Goal: Use online tool/utility: Utilize a website feature to perform a specific function

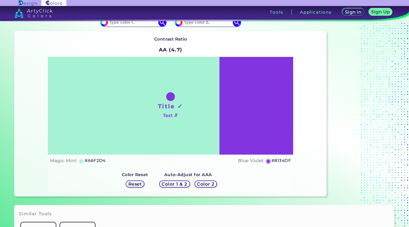
scroll to position [7, 0]
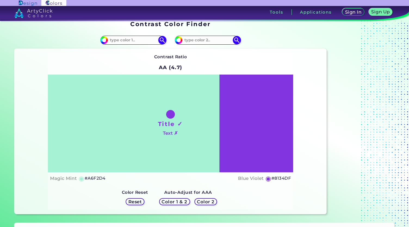
click at [163, 122] on h1 "Title ✓" at bounding box center [170, 124] width 25 height 8
click at [172, 134] on h4 "Text ✗" at bounding box center [170, 133] width 15 height 8
click at [166, 109] on div "Title ✓ Text ✗" at bounding box center [170, 124] width 245 height 98
click at [175, 200] on h5 "Color 1 & 2" at bounding box center [174, 202] width 23 height 4
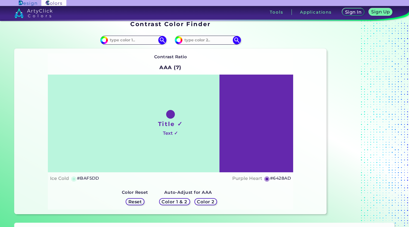
click at [205, 200] on h5 "Color 2" at bounding box center [206, 202] width 16 height 4
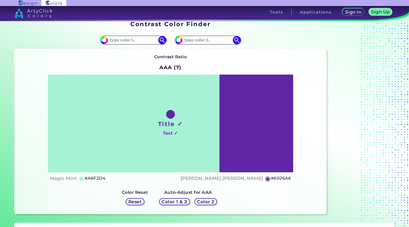
click at [172, 200] on h5 "Color 1 & 2" at bounding box center [174, 202] width 23 height 4
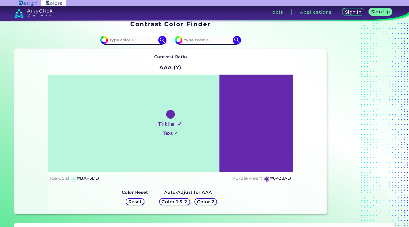
click at [140, 203] on h5 "Reset" at bounding box center [135, 202] width 12 height 4
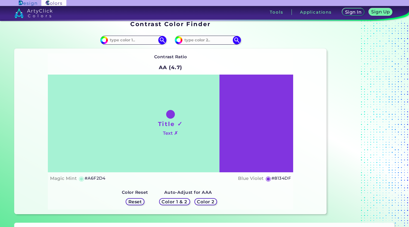
click at [168, 198] on div "Color 1 & 2" at bounding box center [175, 201] width 28 height 7
click at [187, 201] on div "Color 1 & 2" at bounding box center [175, 201] width 28 height 6
click at [205, 200] on h5 "Color 2" at bounding box center [206, 202] width 16 height 4
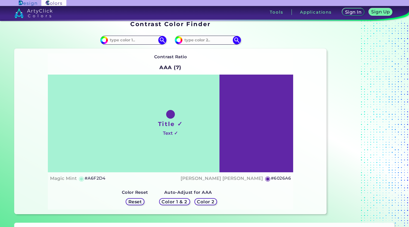
click at [181, 198] on div "Color 1 & 2" at bounding box center [175, 201] width 28 height 7
click at [174, 198] on div "Color 1 & 2" at bounding box center [175, 201] width 28 height 6
click at [200, 202] on h5 "Color 2" at bounding box center [206, 202] width 16 height 4
click at [138, 203] on h5 "Reset" at bounding box center [135, 202] width 12 height 4
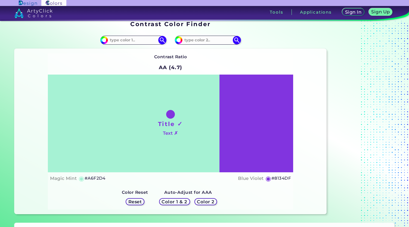
click at [178, 200] on h5 "Color 1 & 2" at bounding box center [174, 202] width 23 height 4
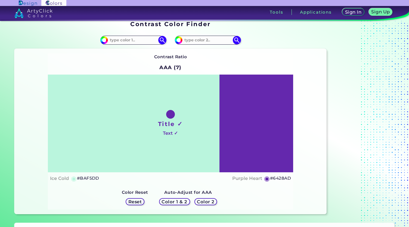
click at [203, 201] on h5 "Color 2" at bounding box center [206, 202] width 16 height 4
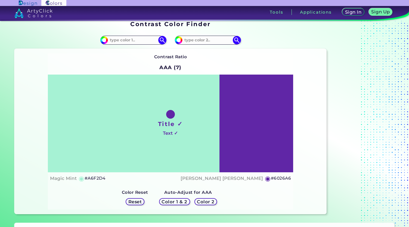
click at [132, 201] on h5 "Reset" at bounding box center [135, 202] width 12 height 4
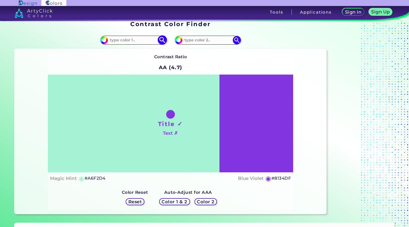
click at [133, 42] on input at bounding box center [133, 39] width 51 height 7
paste input "#152EFF<p style="position: absolute; z-index: 10; top: 12px; left: 86px; transf…"
type input "#152EFF<p style="position: absolute; z-index: 10; top: 12px; left: 86px; transf…"
click at [160, 40] on img at bounding box center [162, 40] width 8 height 8
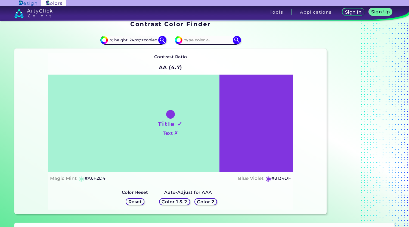
scroll to position [0, 0]
click at [87, 151] on div "Title ✓ Text ✗" at bounding box center [170, 124] width 245 height 98
click at [122, 41] on input "#152EFF<p style="position: absolute; z-index: 10; top: 12px; left: 86px; transf…" at bounding box center [133, 39] width 51 height 7
paste input "152EFF"
type input "152EFF"
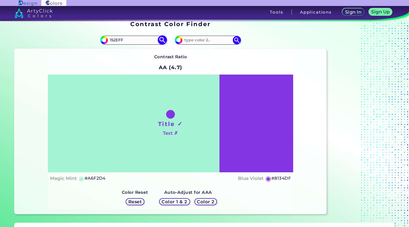
click at [163, 41] on img at bounding box center [162, 40] width 10 height 10
type input "#152eff"
type input "#152EFF"
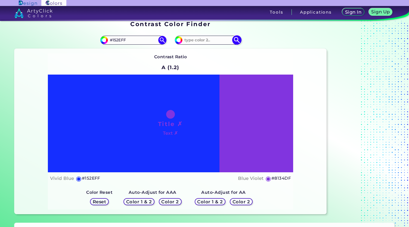
click at [200, 41] on input at bounding box center [207, 39] width 51 height 7
paste input "FFF1B5"
type input "FFF1B5"
click at [237, 38] on img at bounding box center [237, 40] width 10 height 10
type input "#fff1b5"
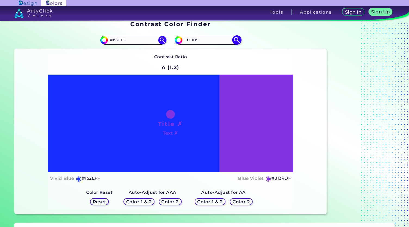
type input "#FFF1B5"
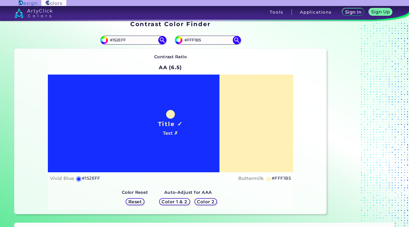
click at [176, 203] on h5 "Color 1 & 2" at bounding box center [174, 202] width 23 height 4
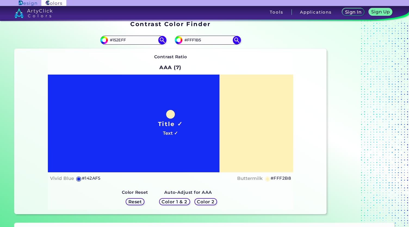
click at [206, 201] on h5 "Color 2" at bounding box center [206, 202] width 16 height 4
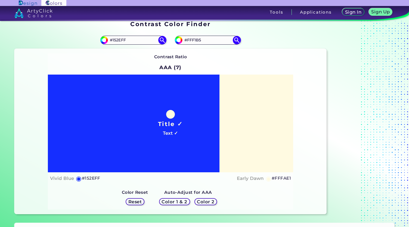
click at [180, 201] on h5 "Color 1 & 2" at bounding box center [174, 202] width 23 height 4
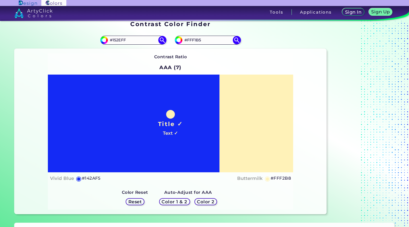
click at [139, 202] on h5 "Reset" at bounding box center [135, 202] width 12 height 4
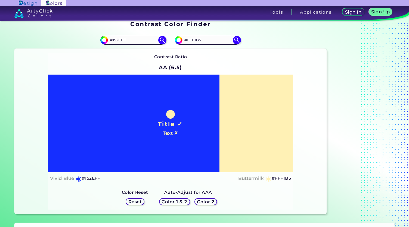
click at [199, 200] on h5 "Color 2" at bounding box center [206, 202] width 16 height 4
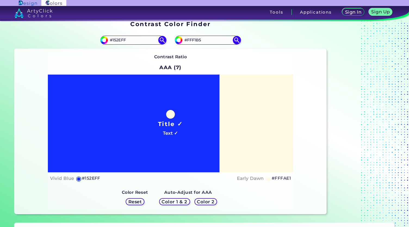
click at [179, 201] on h5 "Color 1 & 2" at bounding box center [174, 202] width 23 height 4
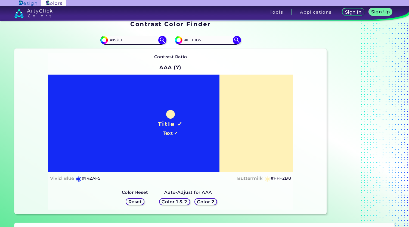
click at [206, 200] on h5 "Color 2" at bounding box center [206, 202] width 16 height 4
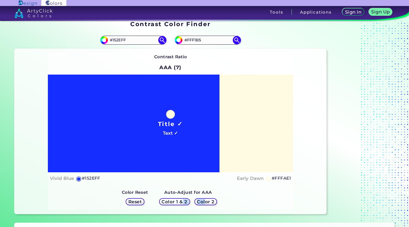
drag, startPoint x: 206, startPoint y: 199, endPoint x: 182, endPoint y: 200, distance: 23.7
click at [182, 200] on div "Color 1 & 2 Color 2" at bounding box center [188, 201] width 62 height 11
click at [171, 202] on h5 "Color 1 & 2" at bounding box center [174, 202] width 23 height 4
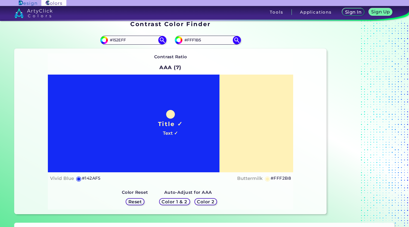
click at [200, 201] on h5 "Color 2" at bounding box center [206, 202] width 16 height 4
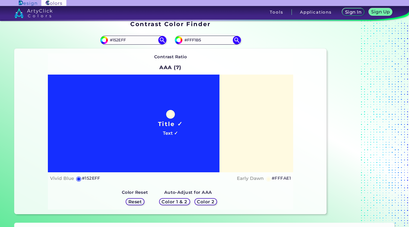
click at [178, 200] on h5 "Color 1 & 2" at bounding box center [174, 202] width 23 height 4
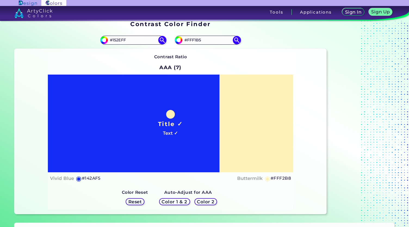
click at [139, 201] on h5 "Reset" at bounding box center [135, 202] width 12 height 4
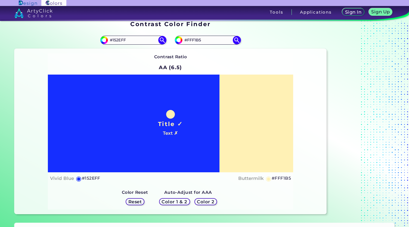
click at [174, 201] on h5 "Color 1 & 2" at bounding box center [174, 202] width 23 height 4
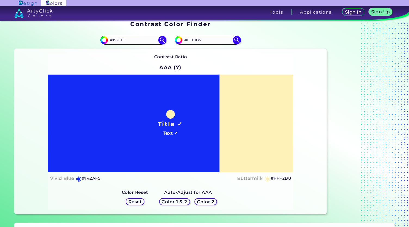
click at [141, 200] on h5 "Reset" at bounding box center [135, 202] width 12 height 4
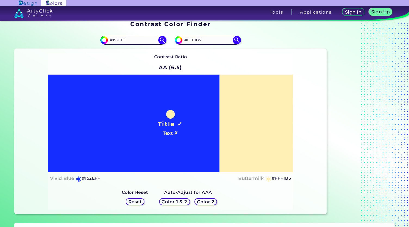
click at [172, 202] on h5 "Color 1 & 2" at bounding box center [174, 202] width 23 height 4
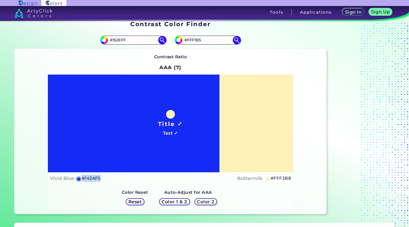
drag, startPoint x: 102, startPoint y: 178, endPoint x: 81, endPoint y: 178, distance: 20.7
click at [81, 178] on div "Vivid Blue ◉ #142AF5 Buttermilk ◉ #FFF2B8" at bounding box center [170, 178] width 241 height 8
copy div "◉ #142AF5"
drag, startPoint x: 294, startPoint y: 178, endPoint x: 272, endPoint y: 178, distance: 21.8
click at [272, 178] on div "Contrast Ratio AAA (7) Title ✓ Text ✓ Vivid Blue ◉ #142AF5 Buttermilk ◉ #FFF2B8" at bounding box center [170, 131] width 312 height 165
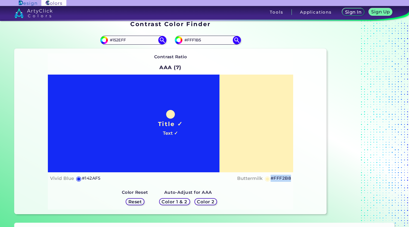
copy h5 "#FFF2B8"
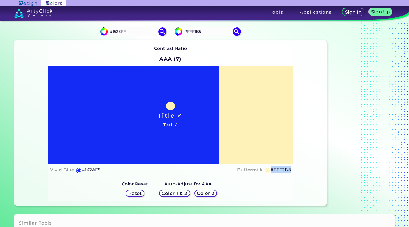
scroll to position [16, 0]
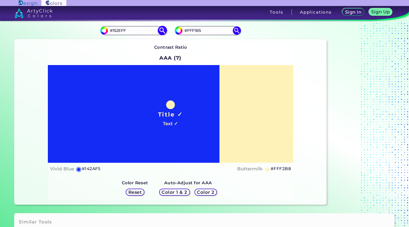
drag, startPoint x: 131, startPoint y: 32, endPoint x: 100, endPoint y: 32, distance: 31.0
click at [100, 32] on div "#152eff #152EFF" at bounding box center [133, 30] width 66 height 9
paste input "2C1608"
type input "2C1608"
click at [163, 28] on img at bounding box center [162, 31] width 10 height 10
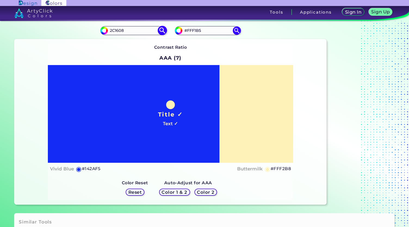
type input "#2c1608"
type input "#2C1608"
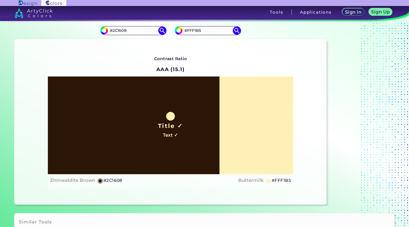
drag, startPoint x: 205, startPoint y: 31, endPoint x: 174, endPoint y: 29, distance: 31.6
click at [174, 29] on div "#fff1b5 #FFF1B5" at bounding box center [249, 30] width 156 height 17
paste input "152EFF"
type input "#152EFF"
click at [236, 32] on img at bounding box center [237, 31] width 10 height 10
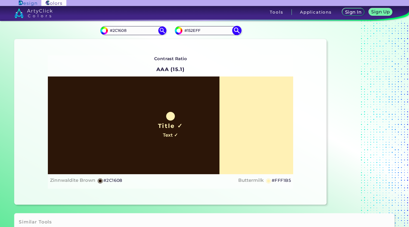
type input "#152eff"
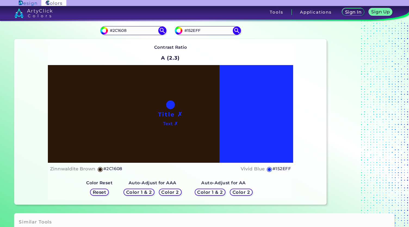
click at [174, 193] on h5 "Color 2" at bounding box center [170, 192] width 16 height 4
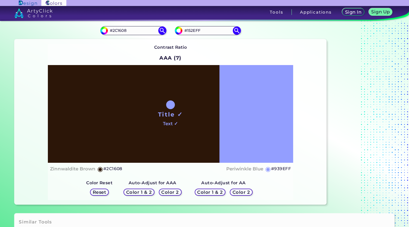
click at [149, 192] on h5 "Color 1 & 2" at bounding box center [139, 192] width 23 height 4
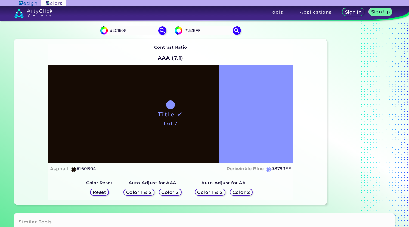
click at [106, 191] on h5 "Reset" at bounding box center [99, 192] width 12 height 4
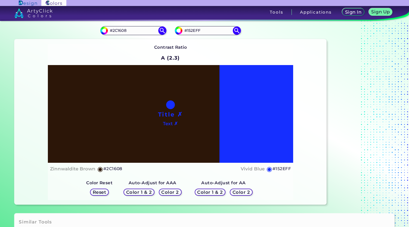
click at [220, 191] on h5 "Color 1 & 2" at bounding box center [210, 192] width 23 height 4
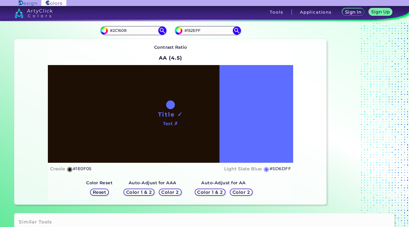
click at [100, 194] on h5 "Reset" at bounding box center [99, 192] width 12 height 4
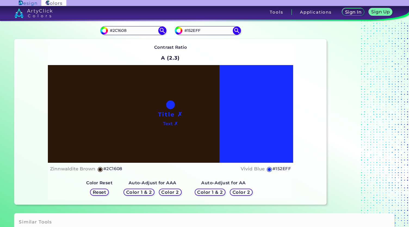
click at [239, 191] on h5 "Color 2" at bounding box center [241, 192] width 16 height 4
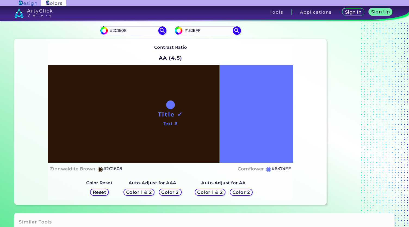
click at [101, 191] on h5 "Reset" at bounding box center [99, 192] width 12 height 4
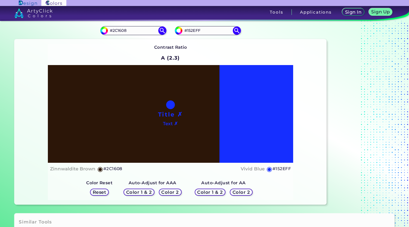
click at [169, 192] on h5 "Color 2" at bounding box center [170, 192] width 16 height 4
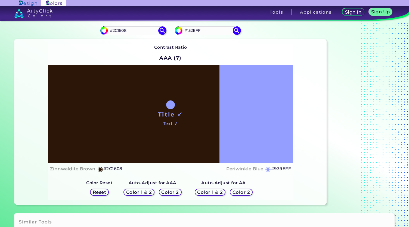
click at [149, 191] on h5 "Color 1 & 2" at bounding box center [139, 192] width 23 height 4
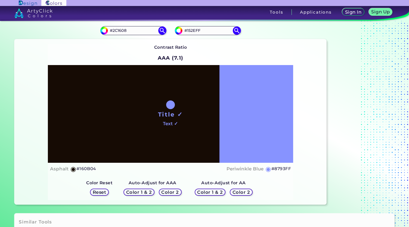
click at [103, 193] on h5 "Reset" at bounding box center [99, 192] width 12 height 4
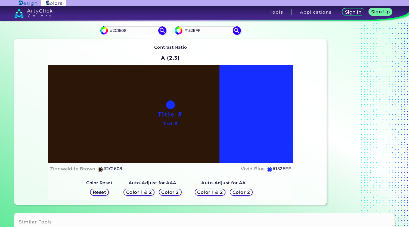
click at [203, 193] on h5 "Color 1 & 2" at bounding box center [209, 192] width 23 height 4
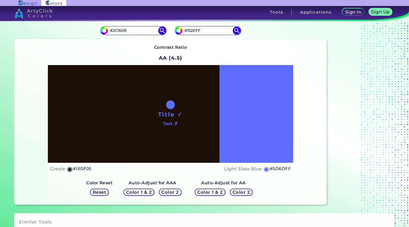
click at [104, 192] on h5 "Reset" at bounding box center [99, 192] width 12 height 4
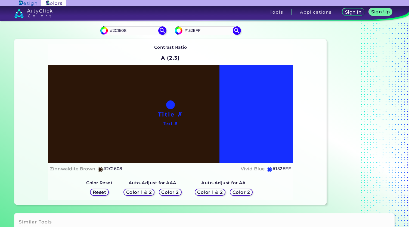
click at [244, 193] on h5 "Color 2" at bounding box center [241, 192] width 16 height 4
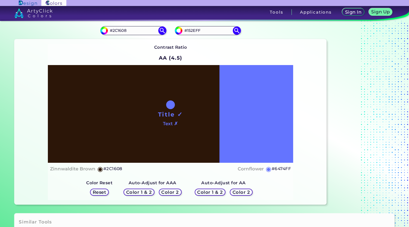
click at [100, 191] on h5 "Reset" at bounding box center [99, 192] width 12 height 4
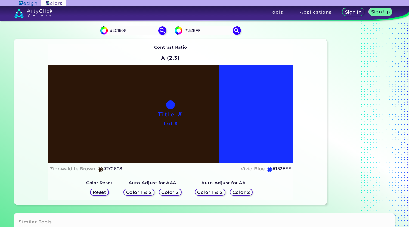
click at [168, 195] on div "Color 2" at bounding box center [170, 192] width 20 height 6
click at [167, 193] on h5 "Color 2" at bounding box center [170, 192] width 16 height 4
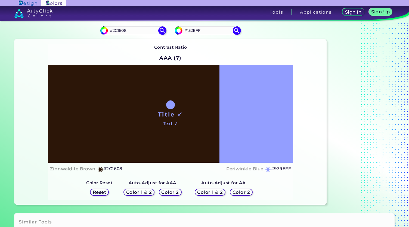
click at [146, 193] on h5 "Color 1 & 2" at bounding box center [139, 192] width 23 height 4
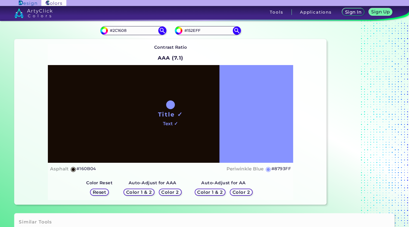
click at [99, 190] on h5 "Reset" at bounding box center [99, 192] width 12 height 4
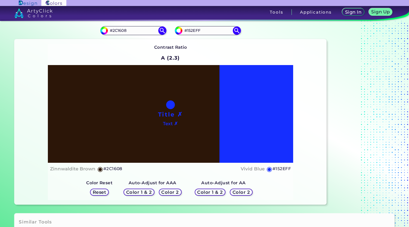
click at [246, 191] on h5 "Color 2" at bounding box center [241, 192] width 16 height 4
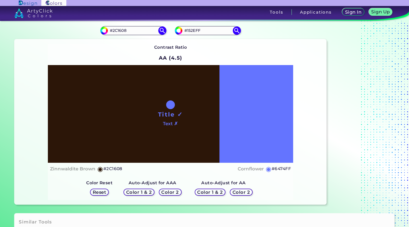
click at [94, 194] on h5 "Reset" at bounding box center [99, 192] width 12 height 4
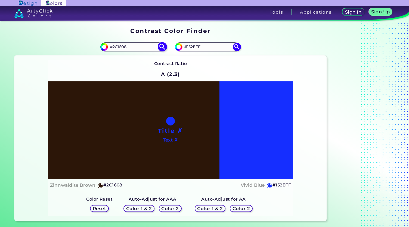
drag, startPoint x: 136, startPoint y: 47, endPoint x: 108, endPoint y: 43, distance: 28.2
click at [108, 43] on input "#2C1608" at bounding box center [133, 46] width 51 height 7
click at [134, 75] on div "Contrast Ratio A (2.3) Title ✗ Text ✗ Zinnwaldite Brown ◉ #2C1608" at bounding box center [170, 138] width 245 height 156
click at [178, 209] on h5 "Color 2" at bounding box center [170, 208] width 16 height 4
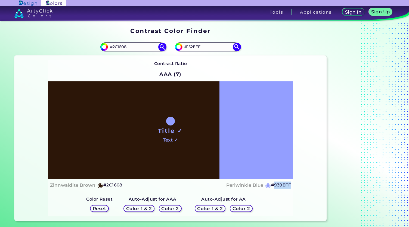
drag, startPoint x: 296, startPoint y: 184, endPoint x: 275, endPoint y: 185, distance: 21.2
click at [275, 185] on div "Contrast Ratio AAA (7) Title ✓ Text ✓ Zinnwaldite Brown ◉ #2C1608 Periwinkle Bl…" at bounding box center [170, 137] width 312 height 165
copy h5 "939EFF"
click at [271, 195] on div "Contrast Ratio AAA (7) Title ✓ Text ✓ Zinnwaldite Brown ◉ #2C1608" at bounding box center [170, 138] width 245 height 156
drag, startPoint x: 129, startPoint y: 47, endPoint x: 96, endPoint y: 47, distance: 33.7
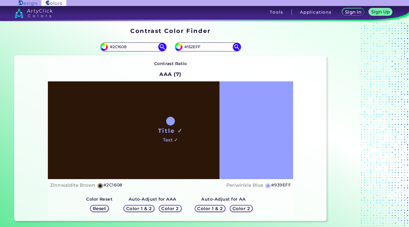
click at [96, 47] on div "#2c1608 #2C1608" at bounding box center [92, 46] width 156 height 17
paste input "939EFF"
type input "939EFF"
click at [160, 50] on img at bounding box center [162, 47] width 10 height 10
type input "#939eff"
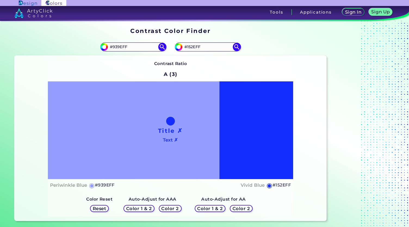
click at [164, 206] on h5 "Color 2" at bounding box center [170, 208] width 16 height 4
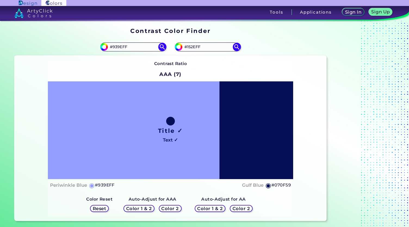
click at [148, 205] on div "Color 1 & 2" at bounding box center [139, 208] width 28 height 6
click at [106, 208] on h5 "Reset" at bounding box center [99, 208] width 12 height 4
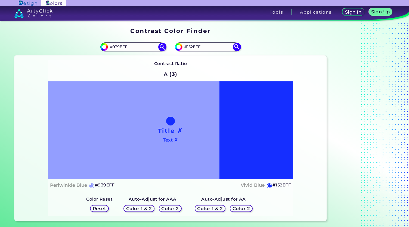
click at [141, 209] on h5 "Color 1 & 2" at bounding box center [139, 208] width 25 height 4
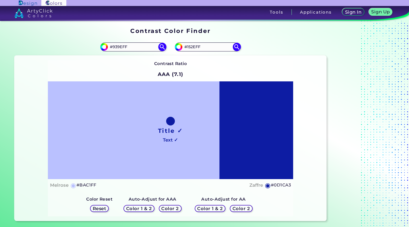
click at [103, 209] on h5 "Reset" at bounding box center [99, 208] width 12 height 4
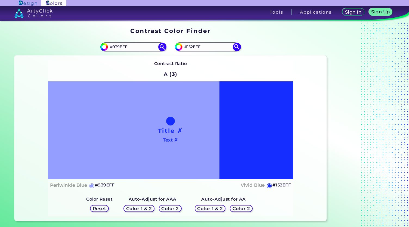
click at [217, 207] on h5 "Color 1 & 2" at bounding box center [210, 208] width 23 height 4
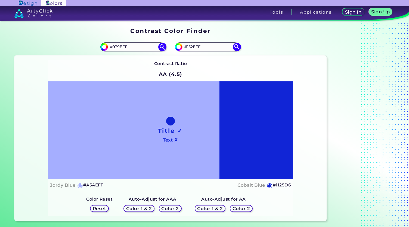
click at [239, 208] on h5 "Color 2" at bounding box center [241, 208] width 16 height 4
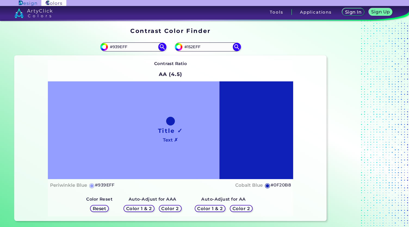
click at [214, 208] on h5 "Color 1 & 2" at bounding box center [210, 208] width 23 height 4
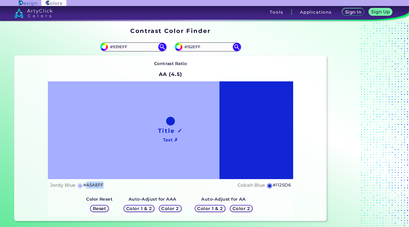
drag, startPoint x: 105, startPoint y: 185, endPoint x: 85, endPoint y: 184, distance: 19.9
click at [85, 184] on div "Jordy Blue ◉ #A5AEFF Cobalt Blue ◉ #1125D6" at bounding box center [170, 185] width 241 height 8
copy h5 "A5AEFF"
drag, startPoint x: 132, startPoint y: 47, endPoint x: 102, endPoint y: 46, distance: 30.7
click at [102, 46] on div "#939eff #939EFF" at bounding box center [133, 46] width 66 height 9
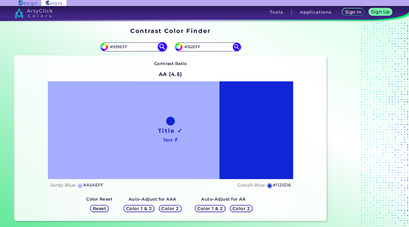
paste input "A5A"
type input "A5AEFF"
click at [162, 46] on img at bounding box center [162, 47] width 10 height 10
type input "#a5aeff"
type input "#A5AEFF"
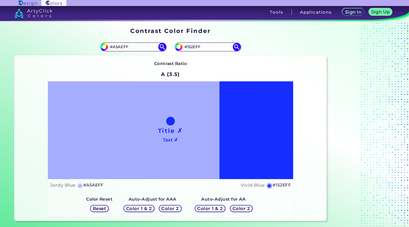
click at [103, 206] on h5 "Reset" at bounding box center [99, 208] width 12 height 4
click at [153, 207] on div "Color 1 & 2" at bounding box center [139, 208] width 28 height 6
click at [170, 208] on h5 "Color 2" at bounding box center [170, 208] width 16 height 4
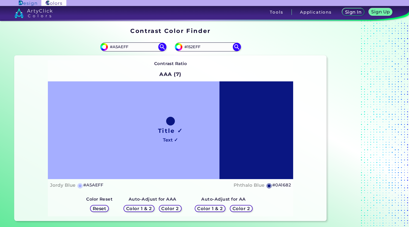
click at [137, 208] on h5 "Color 1 & 2" at bounding box center [139, 208] width 23 height 4
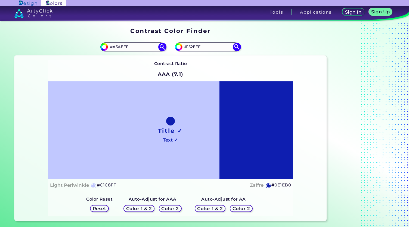
click at [102, 207] on h5 "Reset" at bounding box center [99, 208] width 12 height 4
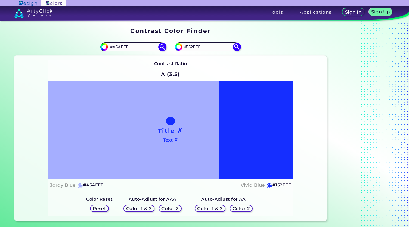
click at [203, 209] on h5 "Color 1 & 2" at bounding box center [210, 208] width 23 height 4
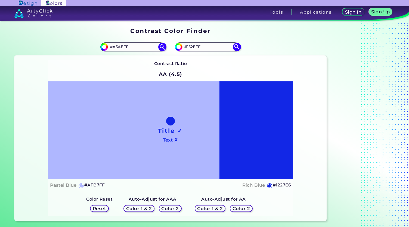
click at [96, 210] on h5 "Reset" at bounding box center [99, 208] width 12 height 4
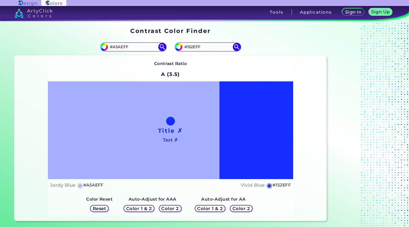
click at [240, 210] on h5 "Color 2" at bounding box center [241, 208] width 16 height 4
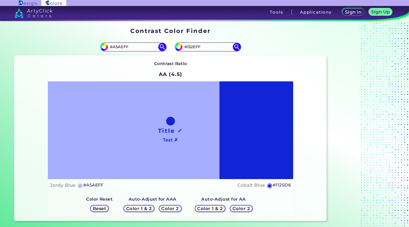
click at [218, 208] on h5 "Color 1 & 2" at bounding box center [210, 208] width 23 height 4
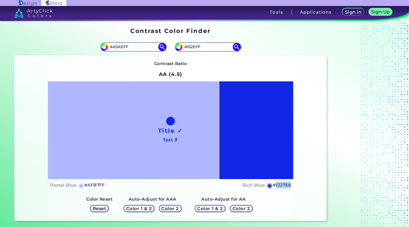
drag, startPoint x: 291, startPoint y: 187, endPoint x: 276, endPoint y: 184, distance: 15.1
click at [276, 184] on h5 "#1227E6" at bounding box center [282, 184] width 18 height 7
copy h5 "1227E6"
drag, startPoint x: 208, startPoint y: 50, endPoint x: 178, endPoint y: 49, distance: 30.5
click at [178, 49] on div "#152eff #152EFF" at bounding box center [208, 46] width 66 height 9
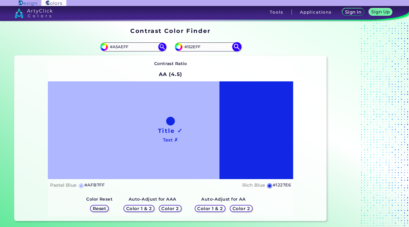
paste input "227E6"
type input "#1227E6"
click at [238, 47] on img at bounding box center [237, 47] width 10 height 10
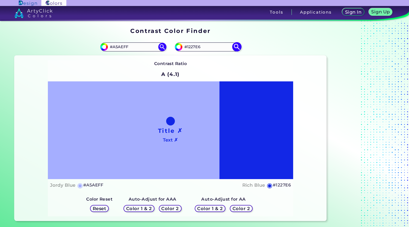
type input "#1227e6"
click at [103, 208] on h5 "Reset" at bounding box center [99, 208] width 12 height 4
click at [215, 206] on h5 "Color 1 & 2" at bounding box center [210, 208] width 23 height 4
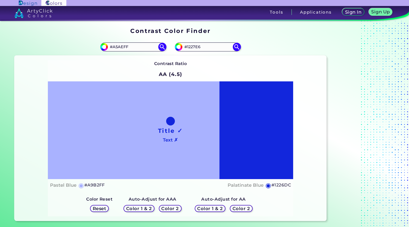
click at [233, 208] on h5 "Color 2" at bounding box center [241, 208] width 16 height 4
click at [105, 206] on h5 "Reset" at bounding box center [99, 208] width 12 height 4
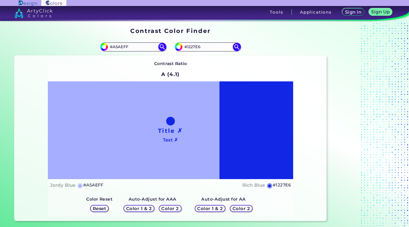
click at [175, 207] on h5 "Color 2" at bounding box center [170, 208] width 16 height 4
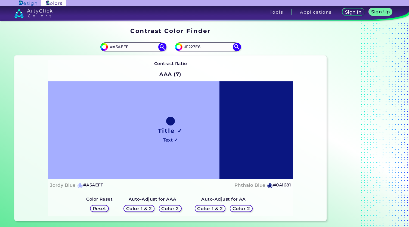
click at [153, 206] on div "Color 1 & 2" at bounding box center [139, 208] width 28 height 7
click at [141, 208] on h5 "Color 1 & 2" at bounding box center [138, 208] width 23 height 4
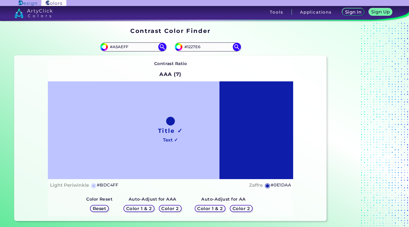
click at [102, 210] on h5 "Reset" at bounding box center [99, 208] width 12 height 4
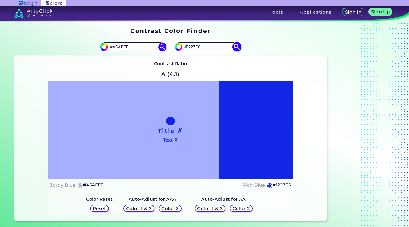
drag, startPoint x: 206, startPoint y: 47, endPoint x: 181, endPoint y: 47, distance: 25.0
click at [181, 47] on div "#1227e6 #1227E6" at bounding box center [208, 46] width 66 height 9
drag, startPoint x: 137, startPoint y: 47, endPoint x: 98, endPoint y: 48, distance: 38.9
click at [98, 48] on div "#a5aeff #A5AEFF" at bounding box center [92, 46] width 156 height 17
paste input "1227E6"
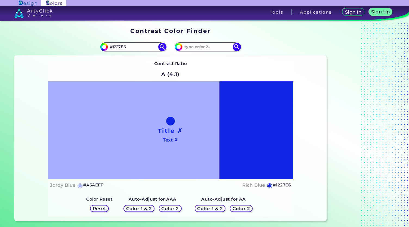
type input "#1227E6"
drag, startPoint x: 107, startPoint y: 186, endPoint x: 87, endPoint y: 184, distance: 19.8
click at [87, 184] on div "Jordy Blue ◉ #A5AEFF Rich Blue ◉ #1227E6" at bounding box center [170, 185] width 241 height 8
copy h5 "A5AEFF"
click at [199, 46] on input at bounding box center [207, 46] width 51 height 7
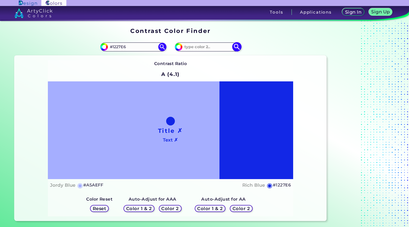
paste input "A5AEFF"
type input "A5AEFF"
click at [239, 45] on img at bounding box center [237, 47] width 10 height 10
type input "#a5aeff"
type input "#A5AEFF"
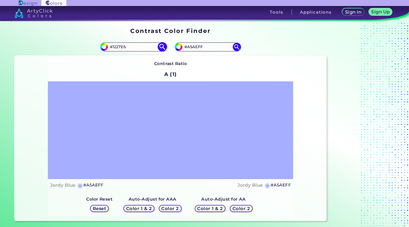
click at [158, 48] on img at bounding box center [162, 47] width 10 height 10
type input "#1227e6"
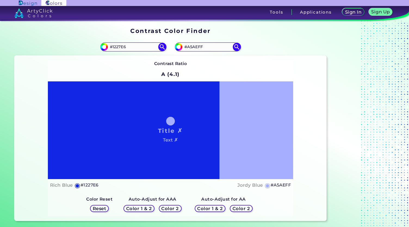
click at [169, 207] on h5 "Color 2" at bounding box center [170, 208] width 16 height 4
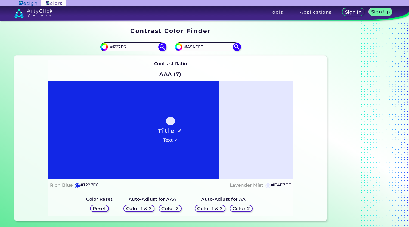
click at [151, 203] on div "Color 1 & 2 Color 2" at bounding box center [152, 208] width 62 height 11
click at [145, 210] on h5 "Color 1 & 2" at bounding box center [139, 208] width 24 height 4
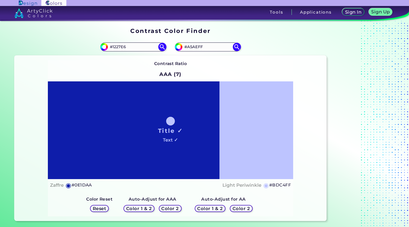
click at [103, 208] on h5 "Reset" at bounding box center [99, 208] width 12 height 4
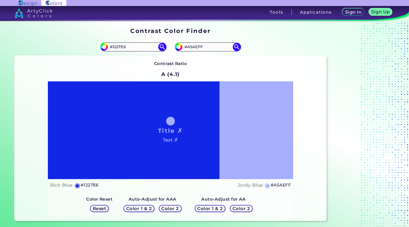
click at [217, 208] on h5 "Color 1 & 2" at bounding box center [210, 208] width 23 height 4
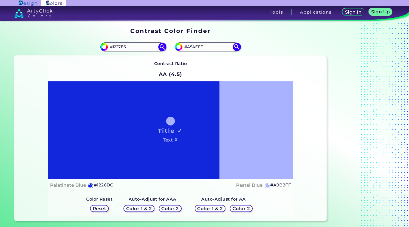
click at [241, 207] on h5 "Color 2" at bounding box center [241, 208] width 16 height 4
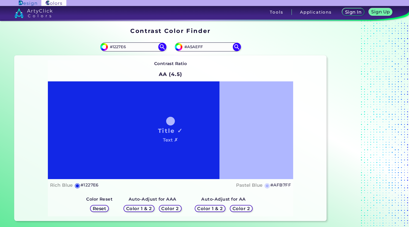
click at [106, 209] on h5 "Reset" at bounding box center [99, 208] width 12 height 4
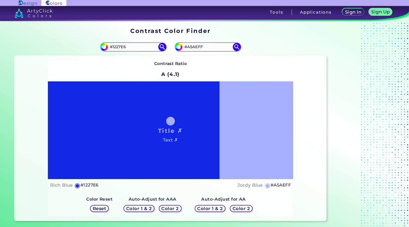
click at [240, 209] on h5 "Color 2" at bounding box center [241, 208] width 16 height 4
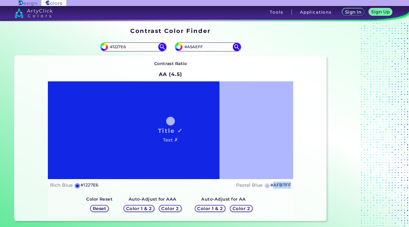
drag, startPoint x: 292, startPoint y: 187, endPoint x: 272, endPoint y: 185, distance: 19.7
click at [272, 185] on div "Title ✓ Text ✗ Rich Blue ◉ #1227E6 Pastel Blue ◉ #AFB7FF" at bounding box center [170, 136] width 245 height 110
copy h5 "AFB7FF"
drag, startPoint x: 209, startPoint y: 49, endPoint x: 179, endPoint y: 51, distance: 30.5
click at [179, 51] on div "#a5aeff #A5AEFF" at bounding box center [208, 46] width 66 height 9
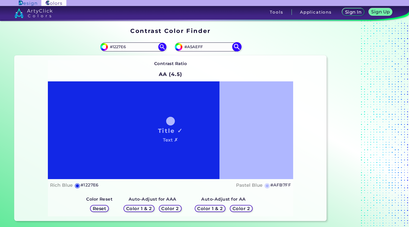
paste input "AFB7"
type input "AFB7FF"
click at [240, 44] on img at bounding box center [237, 47] width 8 height 8
type input "#afb7ff"
type input "#AFB7FF"
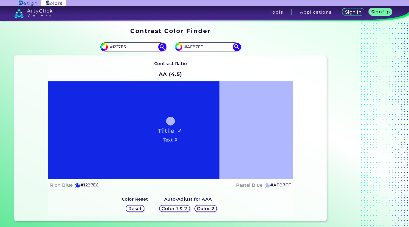
click at [138, 208] on h5 "Reset" at bounding box center [135, 208] width 12 height 4
click at [169, 209] on h5 "Color 1 & 2" at bounding box center [174, 208] width 23 height 4
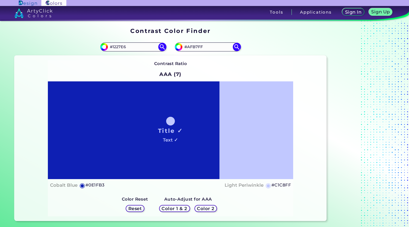
click at [201, 207] on h5 "Color 2" at bounding box center [206, 208] width 16 height 4
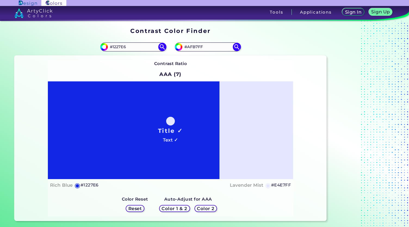
click at [138, 208] on h5 "Reset" at bounding box center [135, 208] width 12 height 4
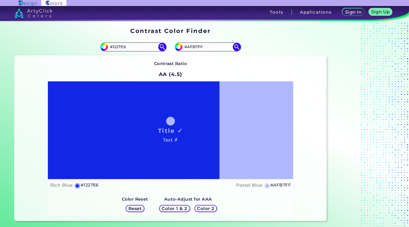
drag, startPoint x: 128, startPoint y: 47, endPoint x: 97, endPoint y: 44, distance: 30.3
click at [97, 44] on div "#1227e6 #1227E6" at bounding box center [92, 46] width 156 height 17
drag, startPoint x: 213, startPoint y: 45, endPoint x: 181, endPoint y: 44, distance: 32.1
click at [181, 44] on div "#afb7ff #AFB7FF" at bounding box center [208, 46] width 66 height 9
drag, startPoint x: 134, startPoint y: 45, endPoint x: 92, endPoint y: 46, distance: 41.4
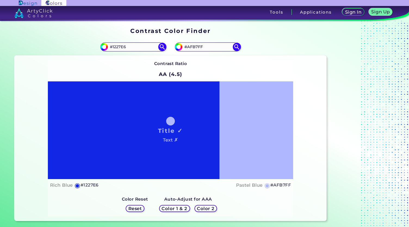
click at [92, 46] on div "#1227e6 #1227E6" at bounding box center [92, 46] width 156 height 17
paste input "FFF2B8"
type input "#FFF2B8"
click at [161, 48] on img at bounding box center [162, 47] width 10 height 10
type input "#fff2b8"
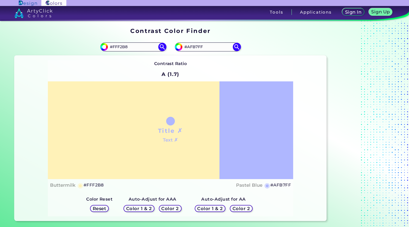
click at [172, 210] on h5 "Color 2" at bounding box center [170, 208] width 16 height 4
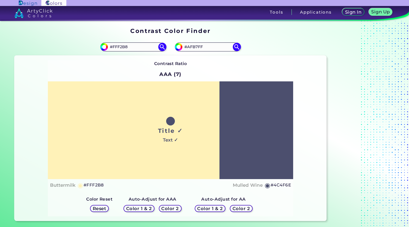
click at [146, 205] on div "Color 1 & 2 Color 2" at bounding box center [152, 208] width 62 height 11
click at [145, 207] on h5 "Color 1 & 2" at bounding box center [139, 208] width 23 height 4
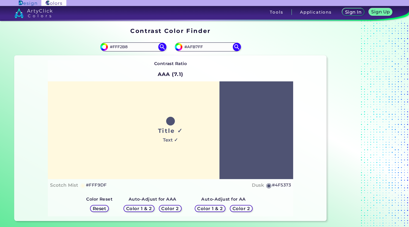
click at [100, 210] on h5 "Reset" at bounding box center [99, 208] width 12 height 4
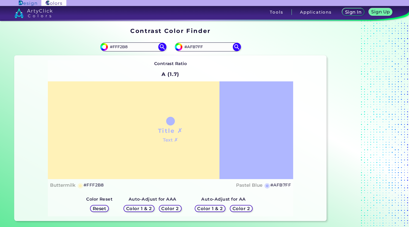
click at [211, 209] on h5 "Color 1 & 2" at bounding box center [210, 208] width 23 height 4
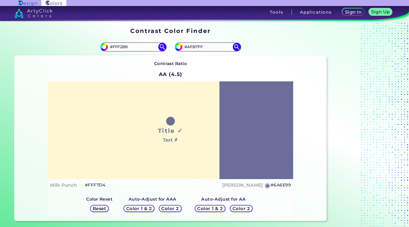
click at [95, 211] on div "Reset" at bounding box center [99, 208] width 17 height 6
click at [105, 209] on h5 "Reset" at bounding box center [99, 208] width 12 height 4
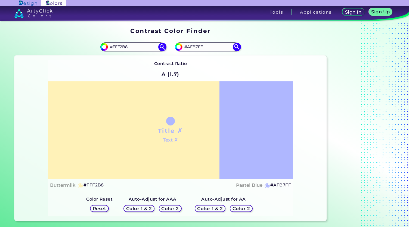
click at [244, 208] on h5 "Color 2" at bounding box center [241, 208] width 16 height 4
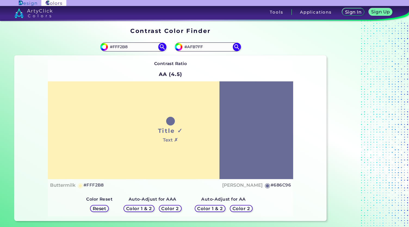
click at [105, 206] on h5 "Reset" at bounding box center [99, 208] width 12 height 4
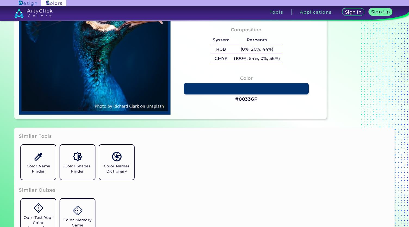
scroll to position [120, 0]
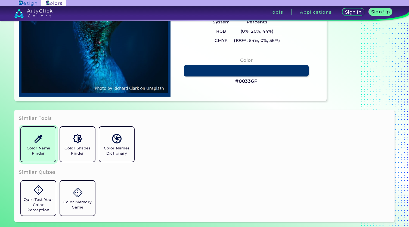
click at [49, 155] on h5 "Color Name Finder" at bounding box center [38, 150] width 30 height 10
